Goal: Task Accomplishment & Management: Use online tool/utility

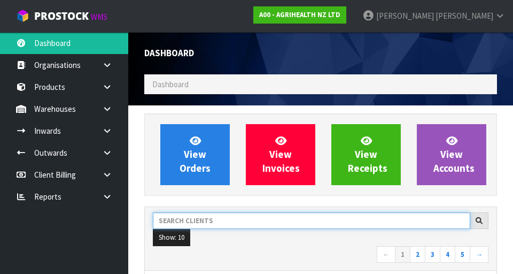
click at [370, 217] on input "text" at bounding box center [312, 220] width 318 height 17
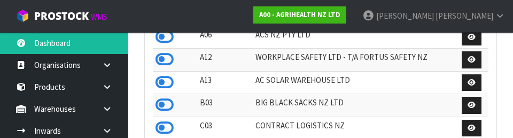
scroll to position [211, 0]
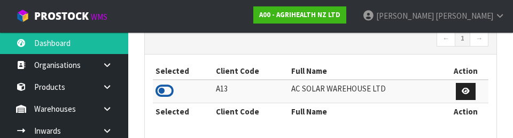
type input "AC S"
click at [167, 90] on icon at bounding box center [165, 91] width 18 height 16
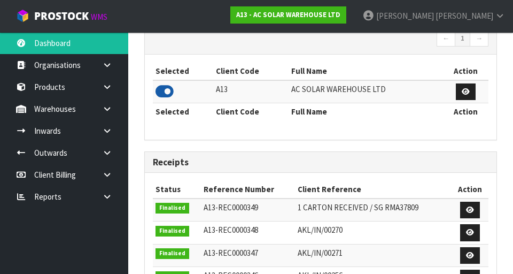
scroll to position [906, 369]
click at [108, 111] on icon at bounding box center [107, 109] width 10 height 8
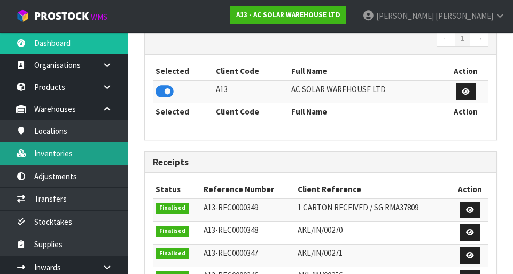
click at [72, 153] on link "Inventories" at bounding box center [64, 153] width 128 height 22
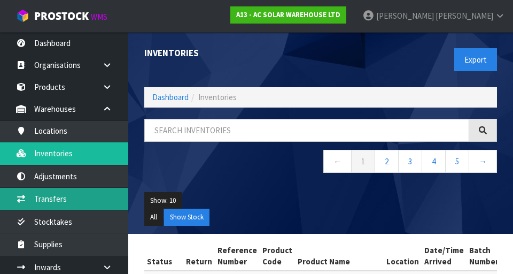
click at [65, 200] on link "Transfers" at bounding box center [64, 199] width 128 height 22
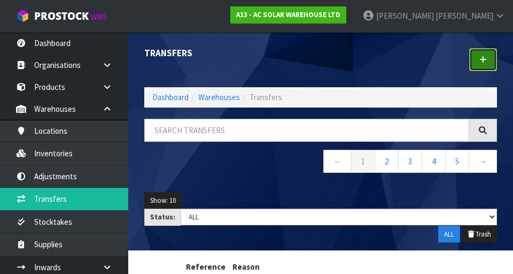
click at [486, 59] on icon at bounding box center [483, 60] width 7 height 8
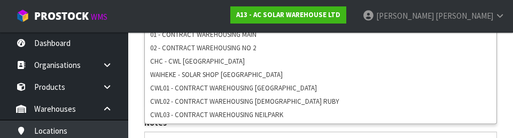
scroll to position [274, 0]
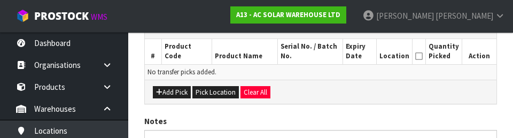
click at [408, 97] on div "Add Pick Pick Location Clear All" at bounding box center [321, 92] width 352 height 24
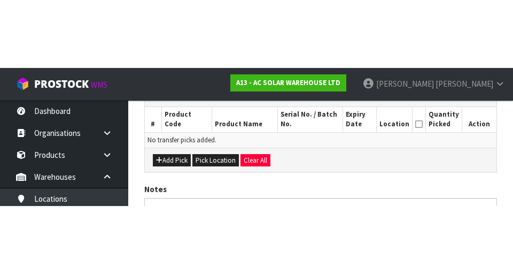
scroll to position [240, 0]
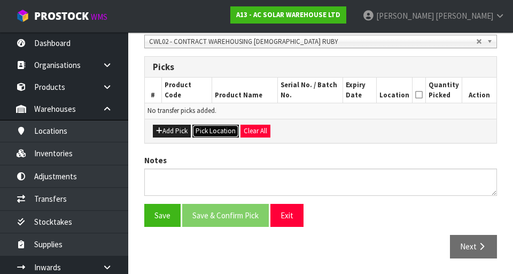
click at [216, 128] on button "Pick Location" at bounding box center [216, 131] width 47 height 13
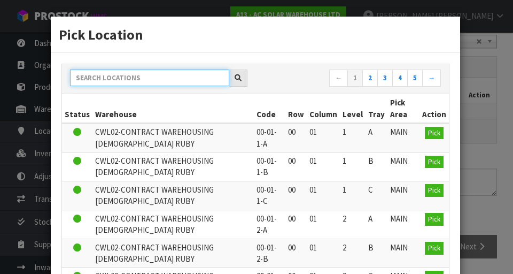
click at [99, 81] on input "text" at bounding box center [149, 78] width 159 height 17
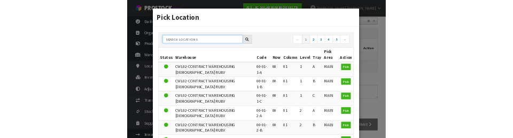
scroll to position [235, 0]
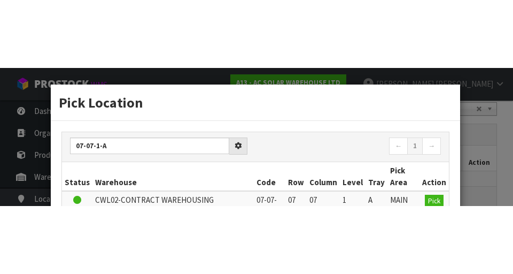
scroll to position [240, 0]
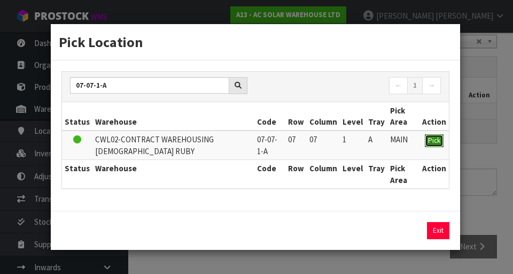
click at [433, 145] on span "Pick" at bounding box center [434, 140] width 12 height 9
click at [432, 135] on button "Pick" at bounding box center [434, 140] width 19 height 13
click at [433, 143] on span "Pick" at bounding box center [434, 140] width 12 height 9
click at [435, 141] on span "Pick" at bounding box center [434, 140] width 12 height 9
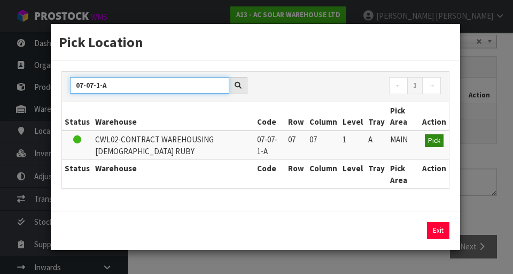
click at [92, 85] on input "07-07-1-A" at bounding box center [149, 85] width 159 height 17
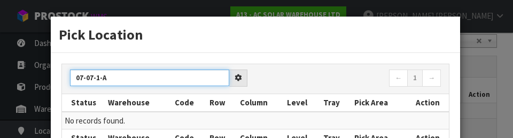
click at [81, 76] on input "07-07-1-A" at bounding box center [149, 78] width 159 height 17
type input "06-07-1-A"
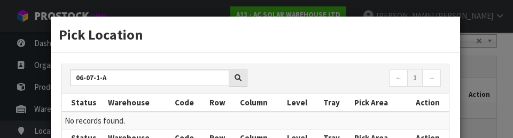
click at [349, 67] on div "06-07-1-A ← 1 →" at bounding box center [255, 79] width 387 height 30
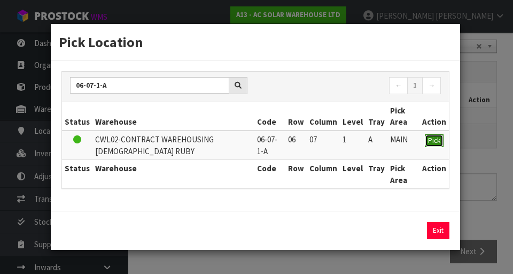
click at [435, 141] on span "Pick" at bounding box center [434, 140] width 12 height 9
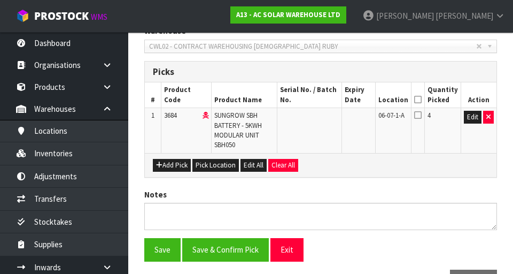
click at [421, 99] on icon at bounding box center [418, 99] width 7 height 1
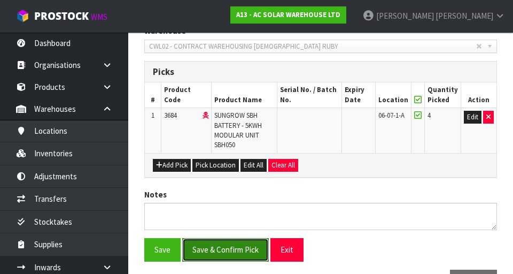
click at [221, 252] on button "Save & Confirm Pick" at bounding box center [225, 249] width 87 height 23
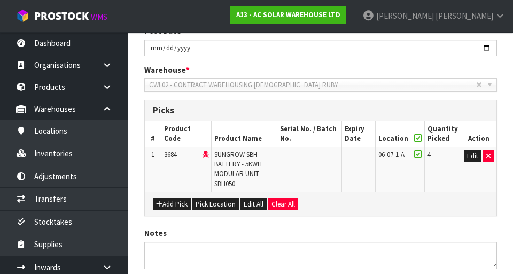
scroll to position [0, 0]
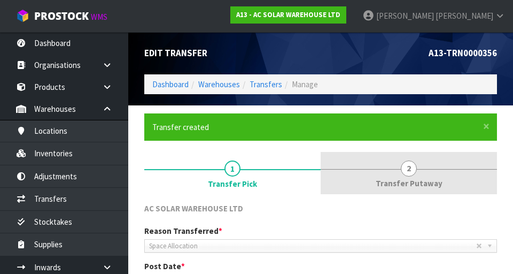
click at [398, 170] on link "2 Transfer Putaway" at bounding box center [409, 173] width 177 height 42
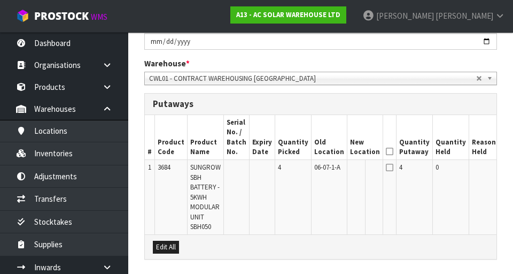
scroll to position [243, 0]
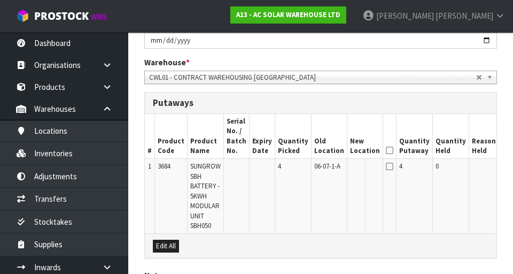
click at [502, 174] on button "Edit" at bounding box center [511, 168] width 18 height 13
click at [350, 170] on input "text" at bounding box center [358, 168] width 17 height 13
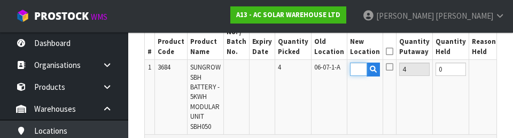
scroll to position [0, 20]
type input "05-08-1-A"
click at [433, 101] on td "0" at bounding box center [451, 97] width 36 height 75
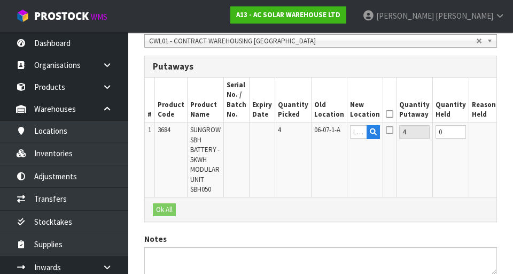
scroll to position [238, 0]
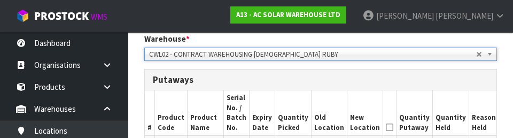
click at [433, 90] on th "Quantity Held" at bounding box center [451, 112] width 36 height 45
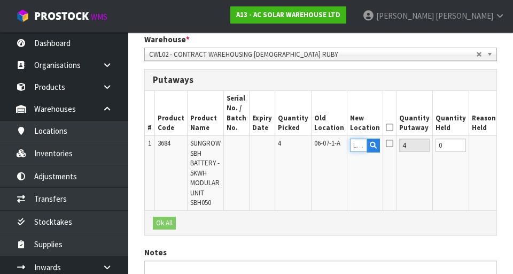
click at [350, 145] on input "text" at bounding box center [358, 145] width 17 height 13
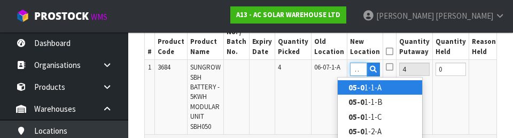
scroll to position [0, 9]
click at [392, 87] on link "05-08 -1-A" at bounding box center [380, 87] width 85 height 14
type input "05-08-1-A"
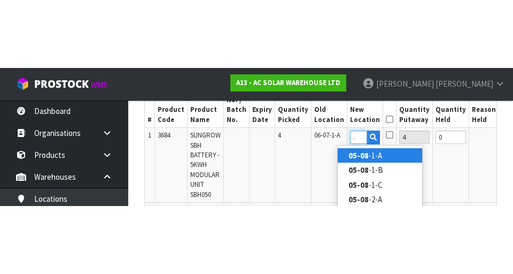
scroll to position [0, 0]
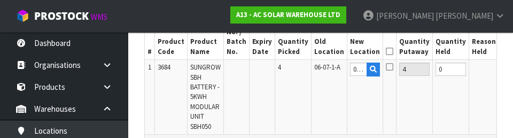
click at [502, 69] on button "OK" at bounding box center [509, 69] width 15 height 13
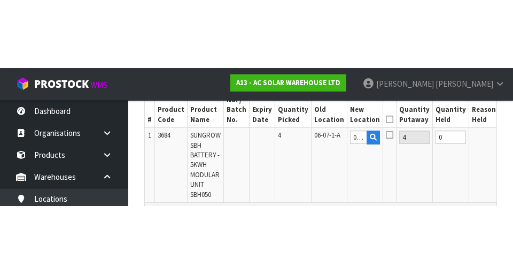
scroll to position [342, 0]
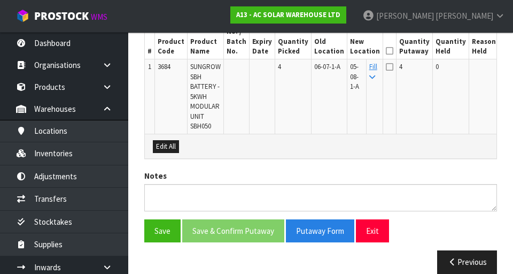
click at [386, 51] on icon at bounding box center [389, 51] width 7 height 1
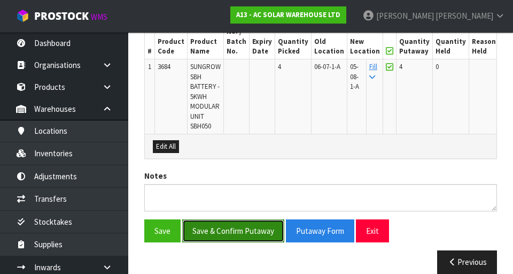
click at [225, 229] on button "Save & Confirm Putaway" at bounding box center [233, 230] width 102 height 23
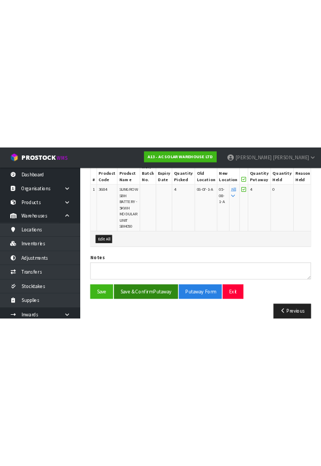
scroll to position [0, 0]
